Goal: Task Accomplishment & Management: Use online tool/utility

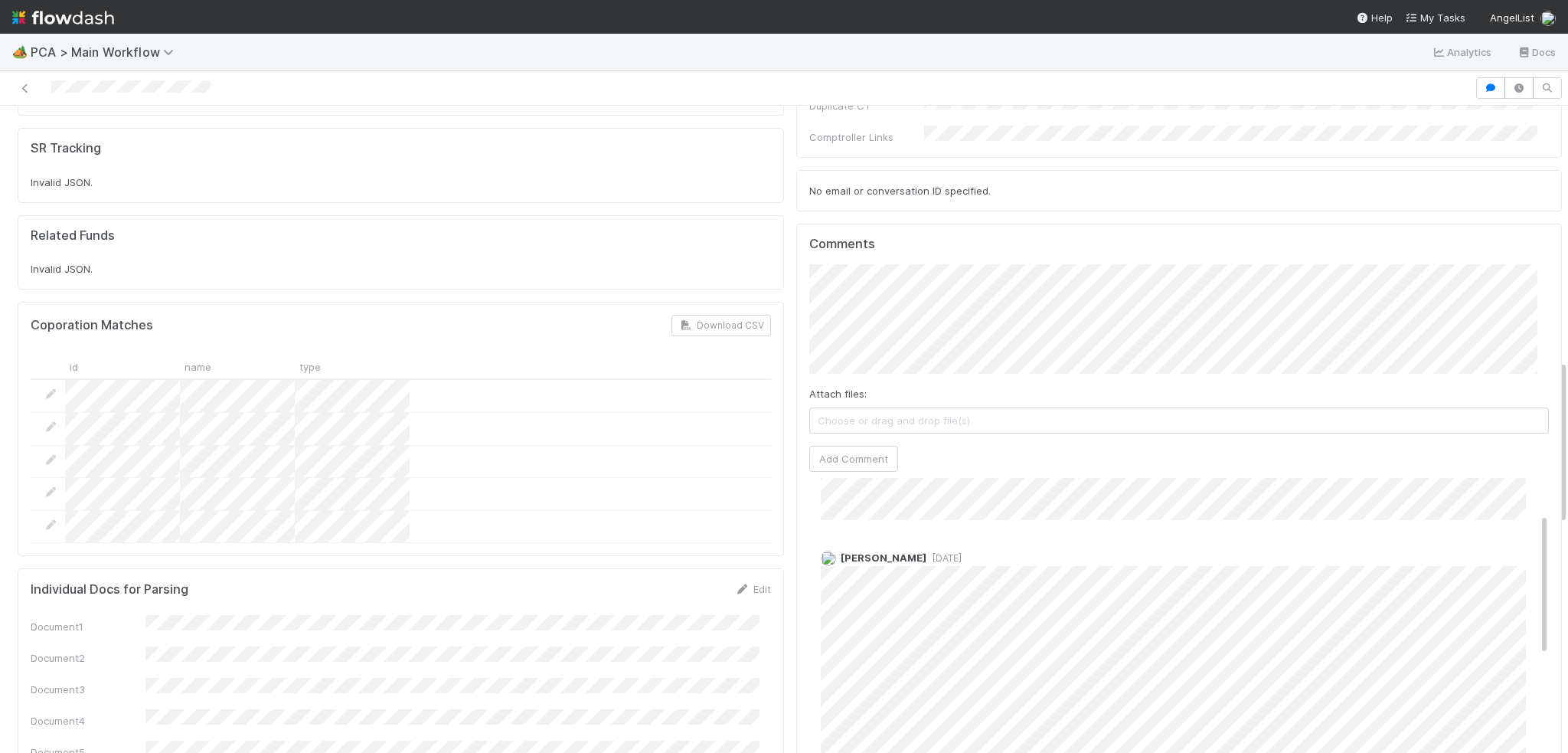
scroll to position [154, 0]
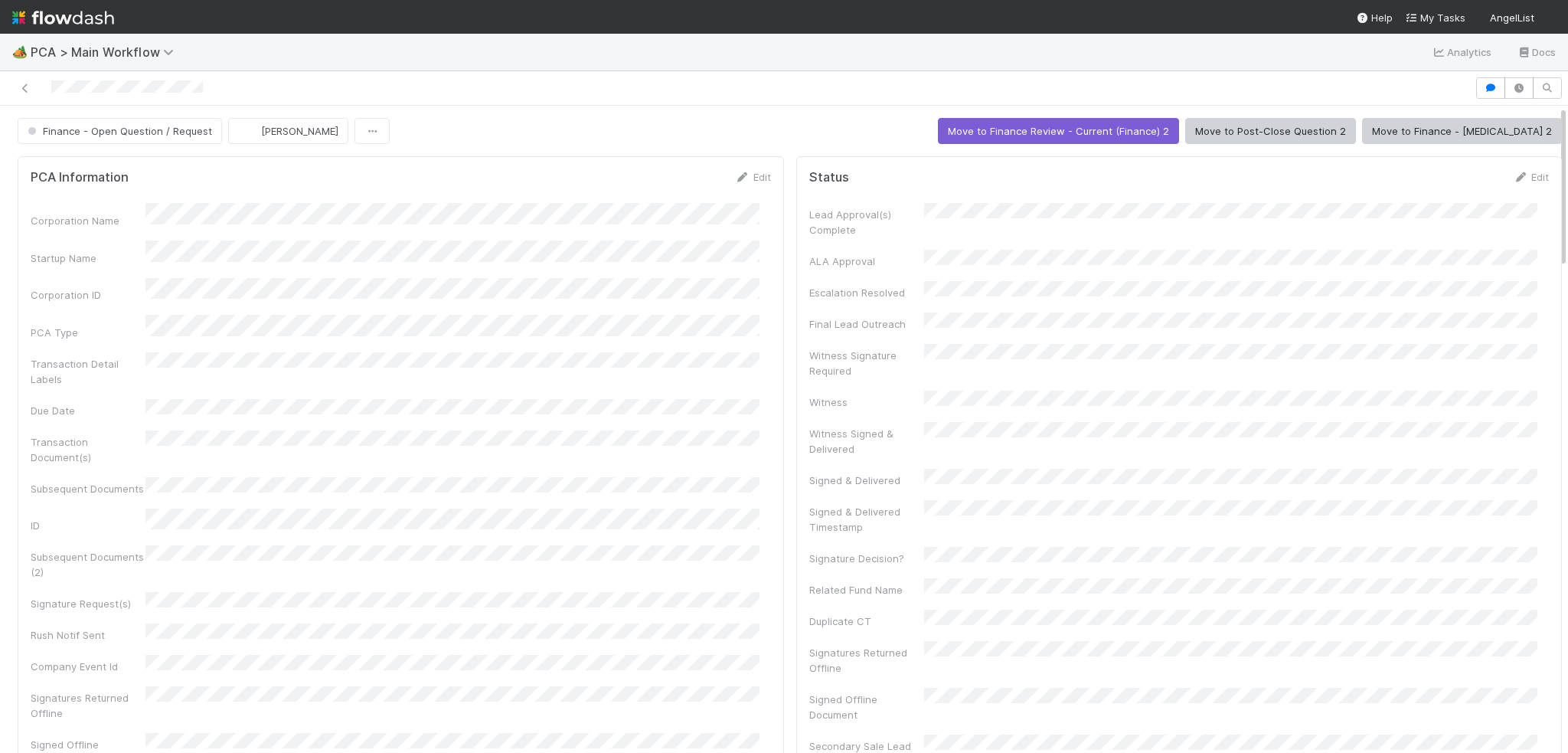
click at [200, 209] on div "Corporation Name" at bounding box center [401, 216] width 740 height 26
copy div
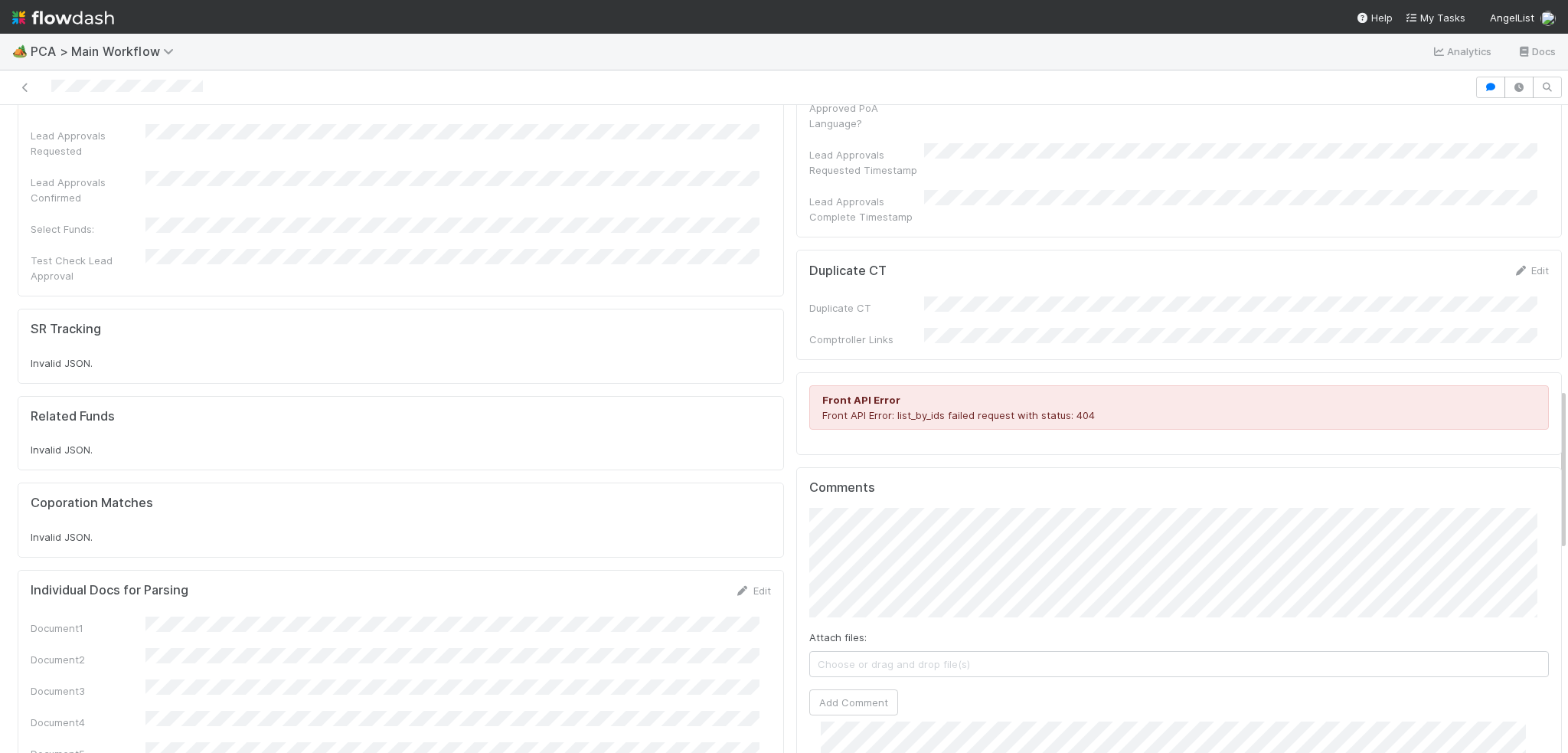
scroll to position [785, 0]
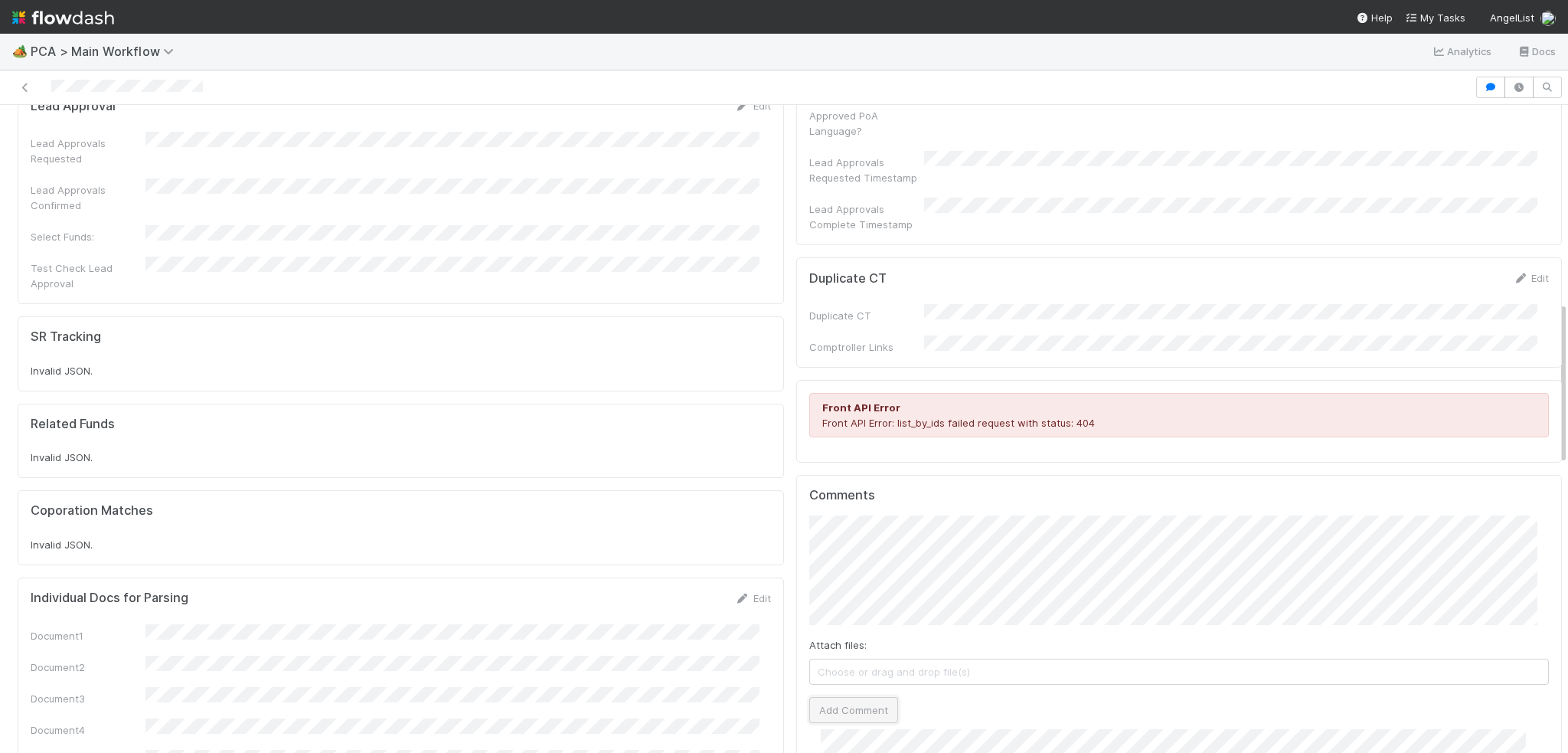
click at [809, 697] on button "Add Comment" at bounding box center [853, 710] width 89 height 26
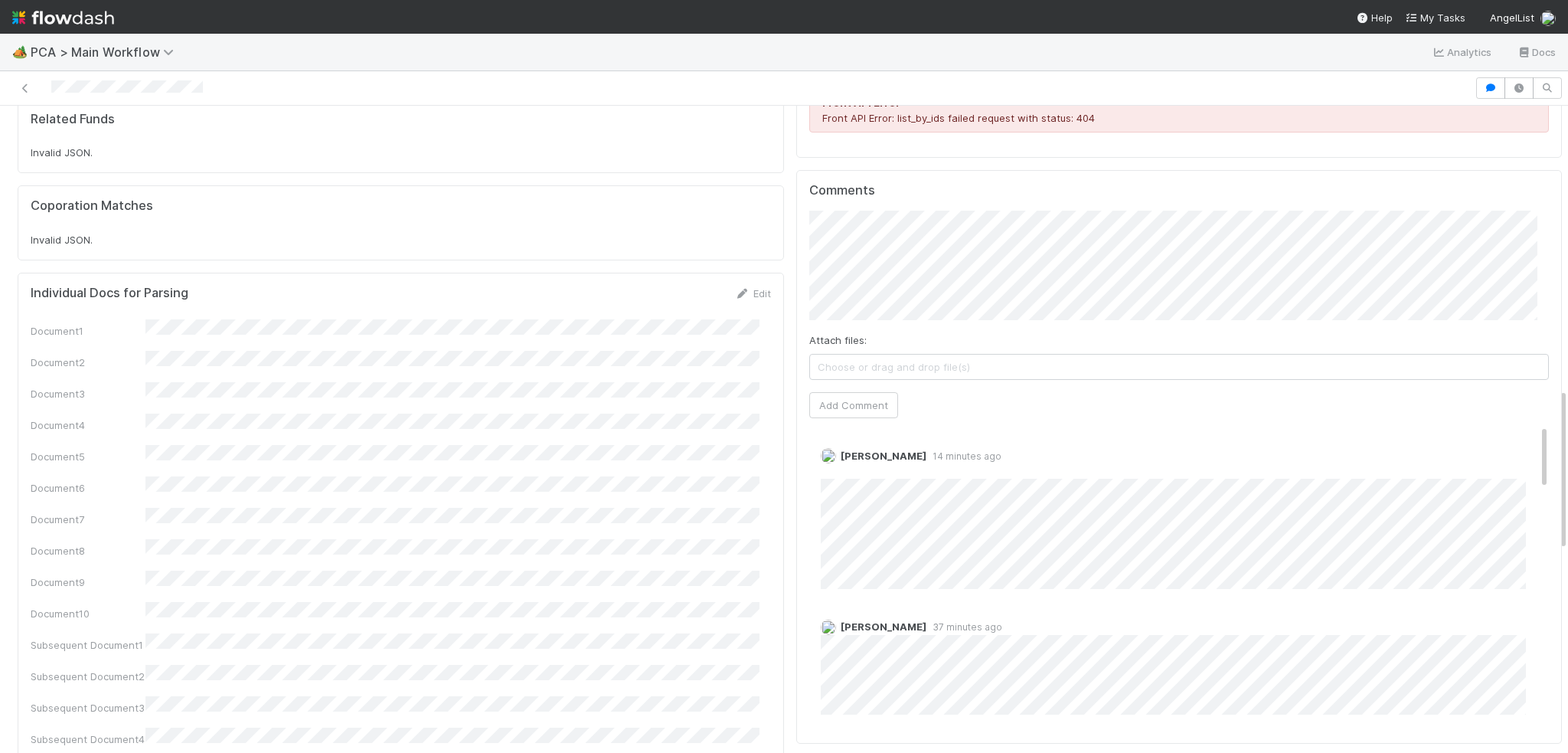
scroll to position [1225, 0]
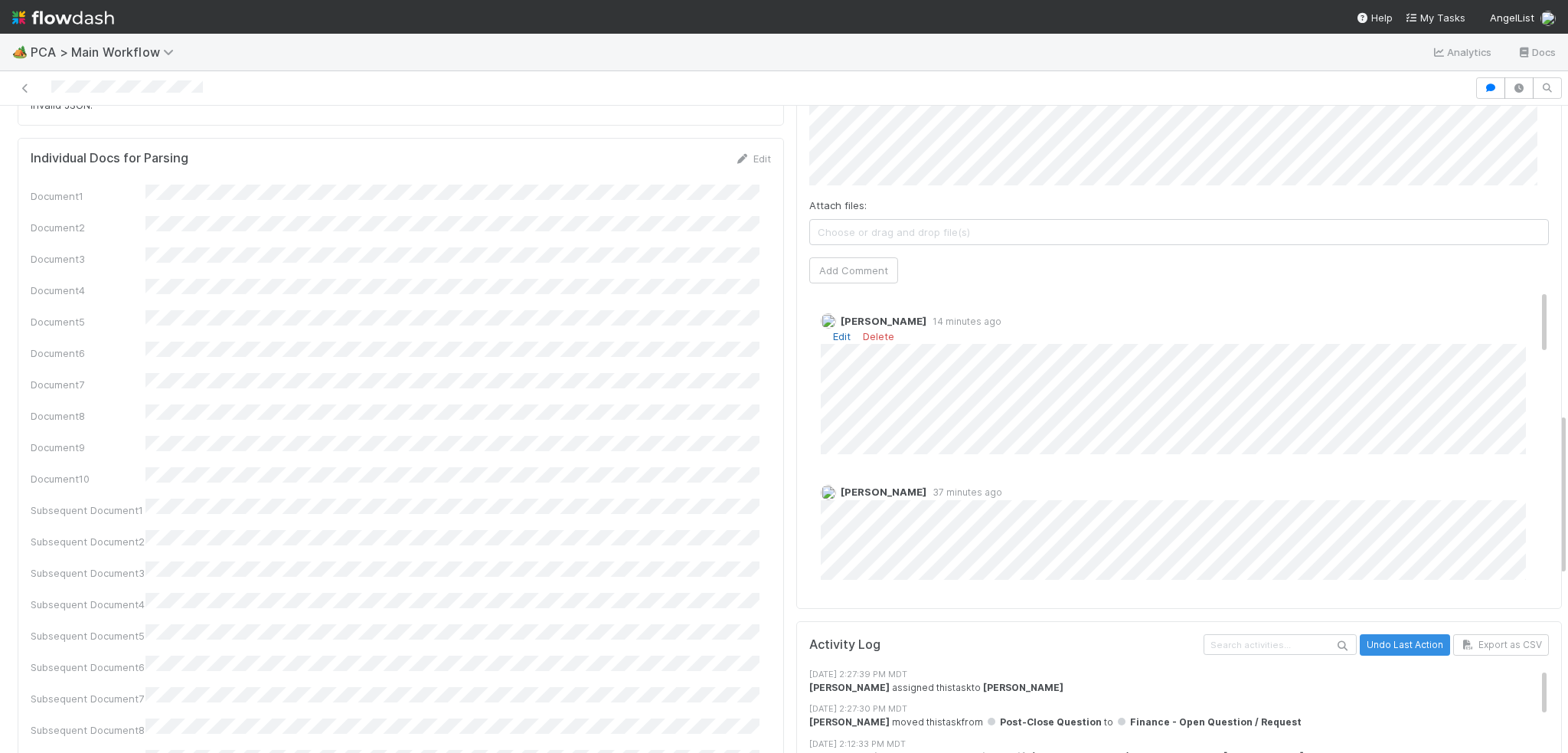
click at [836, 330] on link "Edit" at bounding box center [842, 337] width 18 height 12
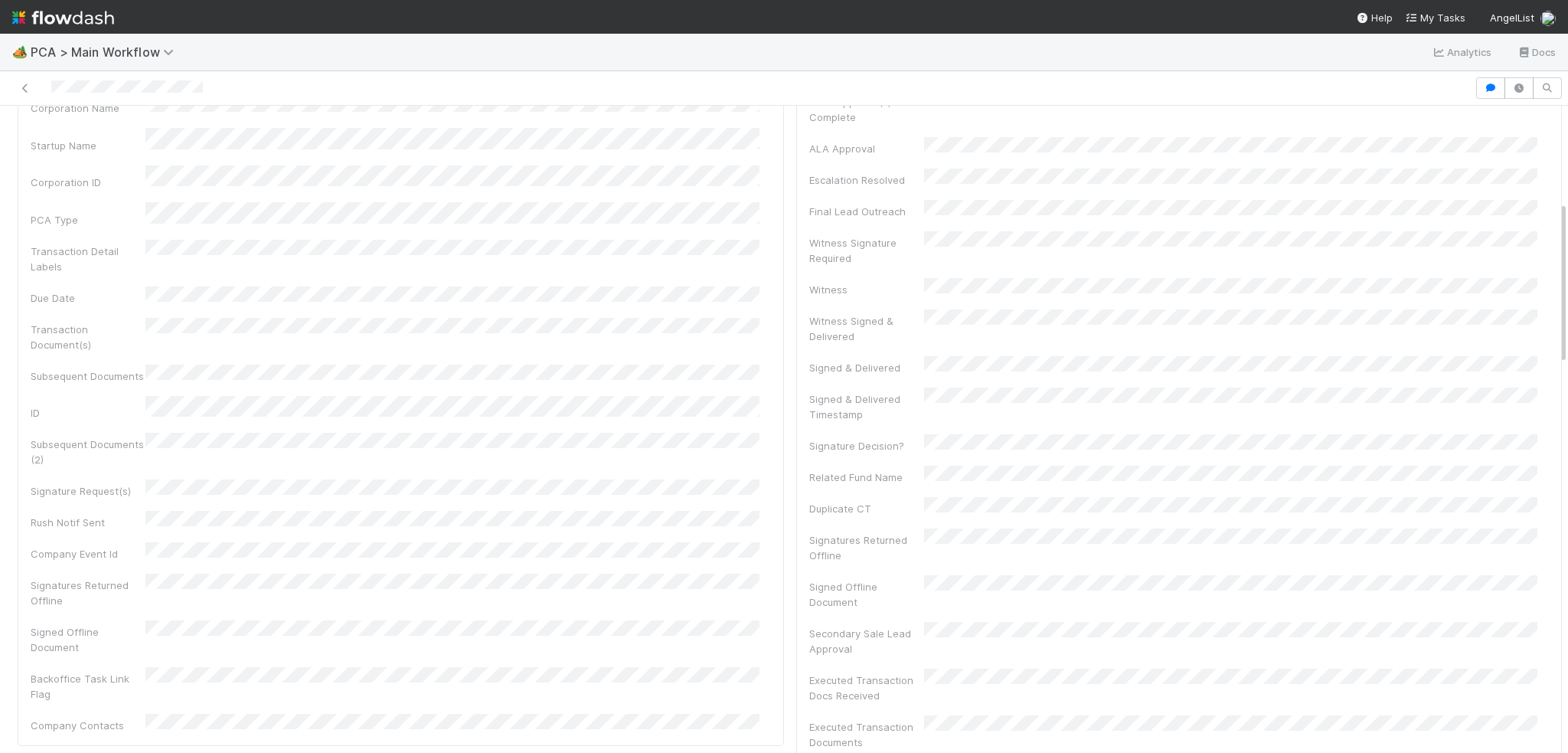
scroll to position [0, 0]
